Goal: Find specific page/section: Find specific page/section

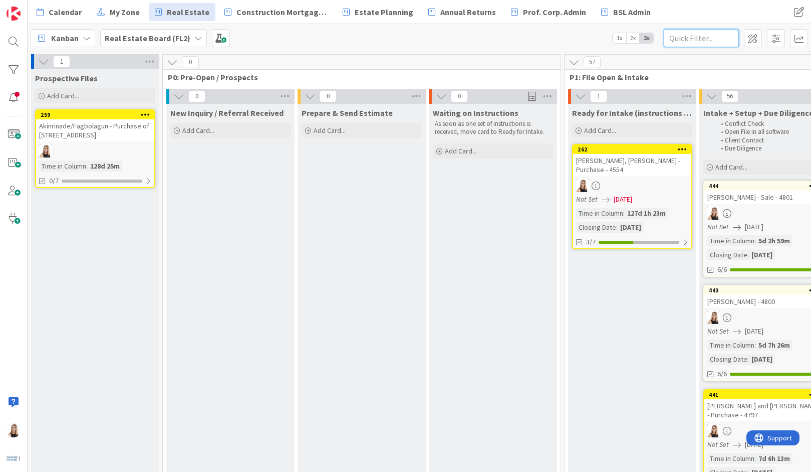
click at [704, 37] on input "text" at bounding box center [701, 38] width 75 height 18
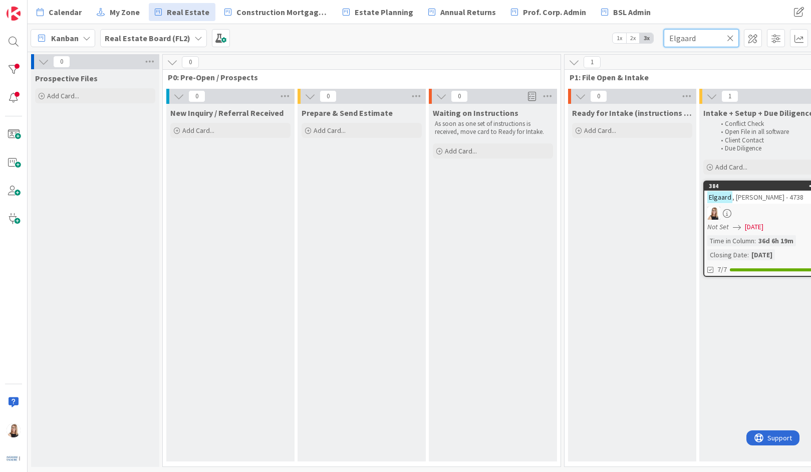
type input "Elgaard"
click at [780, 232] on div "Not Set [DATE]" at bounding box center [765, 226] width 115 height 11
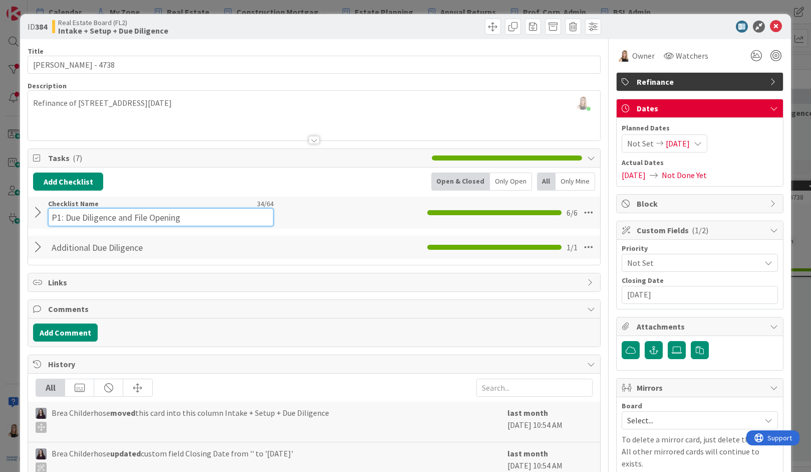
click at [144, 203] on div "Checklist Name 34 / 64 P1: Due Diligence and File Opening" at bounding box center [160, 212] width 225 height 27
click at [202, 219] on input "P1: Due Diligence and File Opening" at bounding box center [160, 217] width 225 height 18
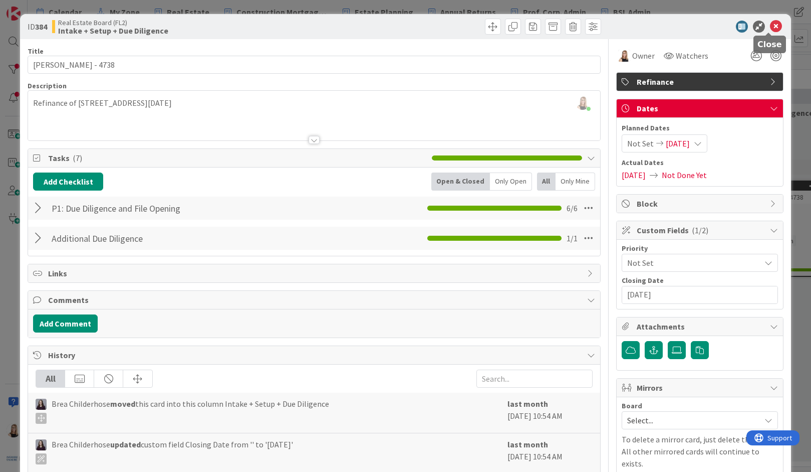
click at [773, 30] on icon at bounding box center [776, 27] width 12 height 12
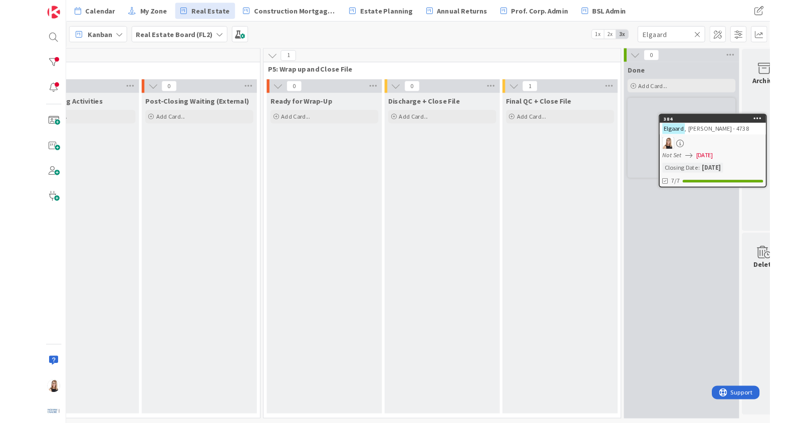
scroll to position [0, 2348]
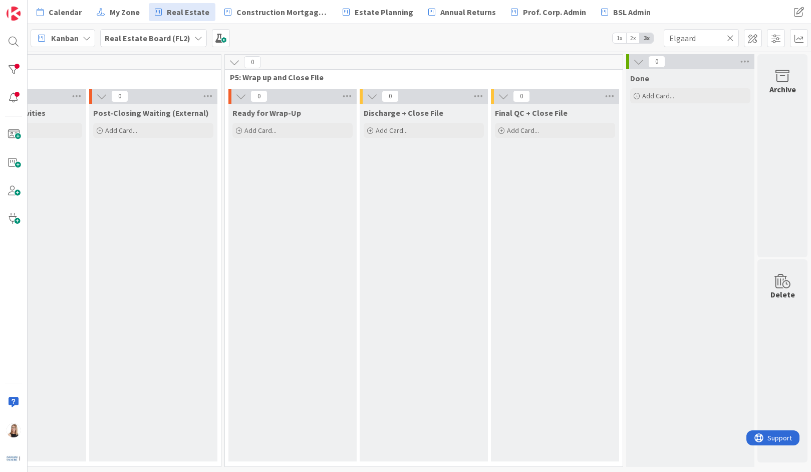
click at [731, 40] on icon at bounding box center [730, 38] width 7 height 9
